Goal: Information Seeking & Learning: Compare options

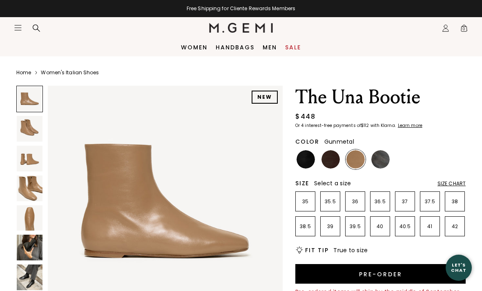
click at [382, 164] on img at bounding box center [380, 159] width 18 height 18
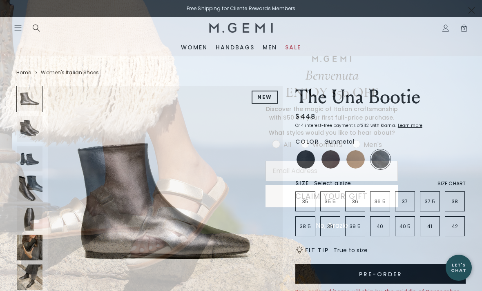
click at [466, 13] on circle "Close dialog" at bounding box center [470, 10] width 13 height 13
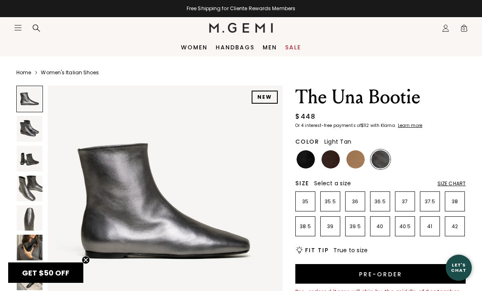
click at [355, 159] on img at bounding box center [355, 159] width 18 height 18
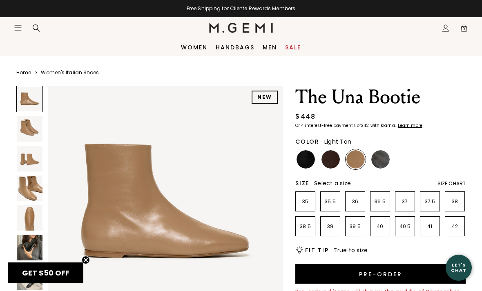
click at [332, 164] on img at bounding box center [330, 159] width 18 height 18
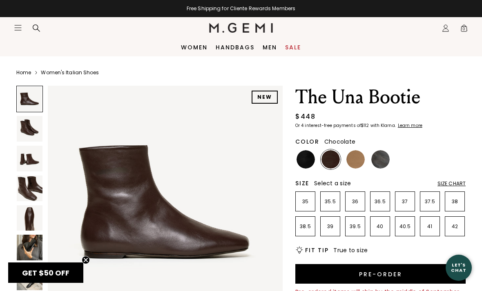
click at [306, 160] on img at bounding box center [305, 159] width 18 height 18
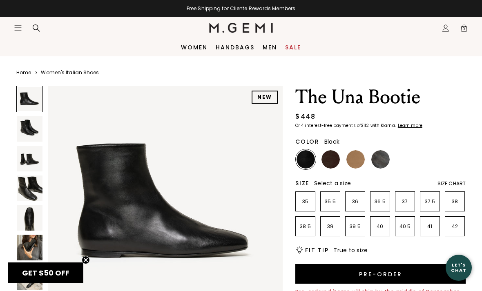
click at [354, 163] on img at bounding box center [355, 159] width 18 height 18
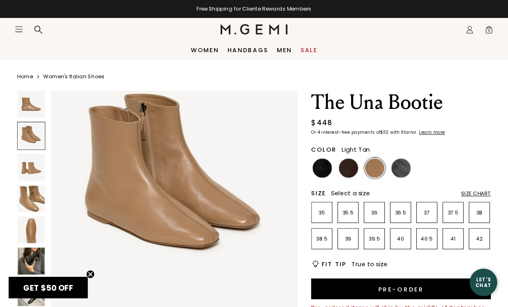
scroll to position [271, 0]
